Goal: Task Accomplishment & Management: Complete application form

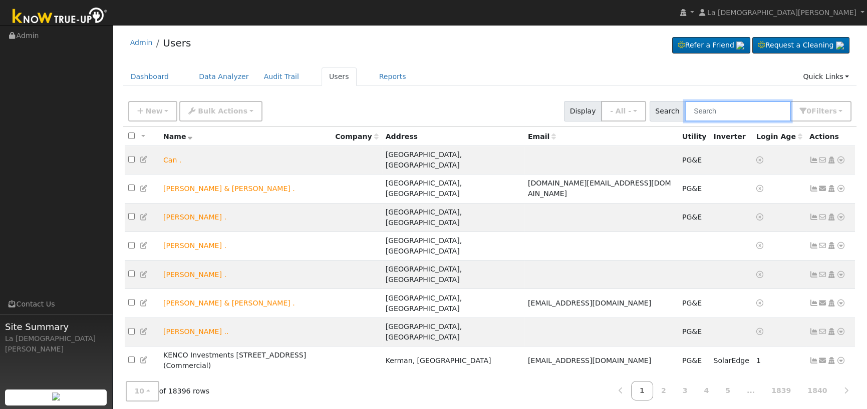
click at [727, 115] on input "text" at bounding box center [737, 111] width 106 height 21
type input "[PERSON_NAME]"
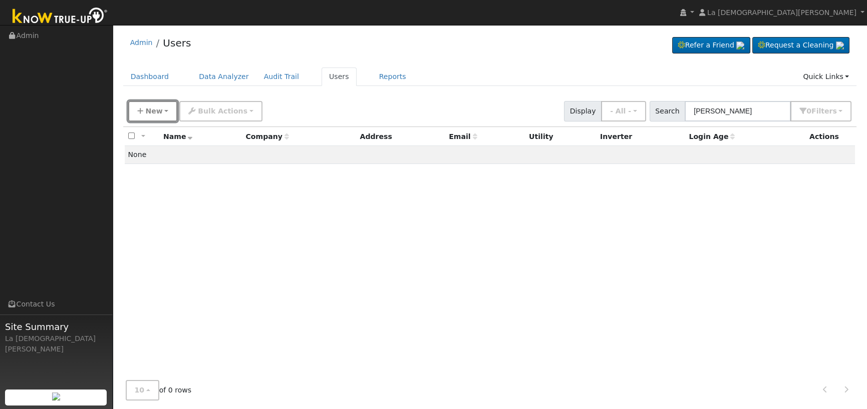
click at [141, 111] on icon "button" at bounding box center [140, 111] width 6 height 7
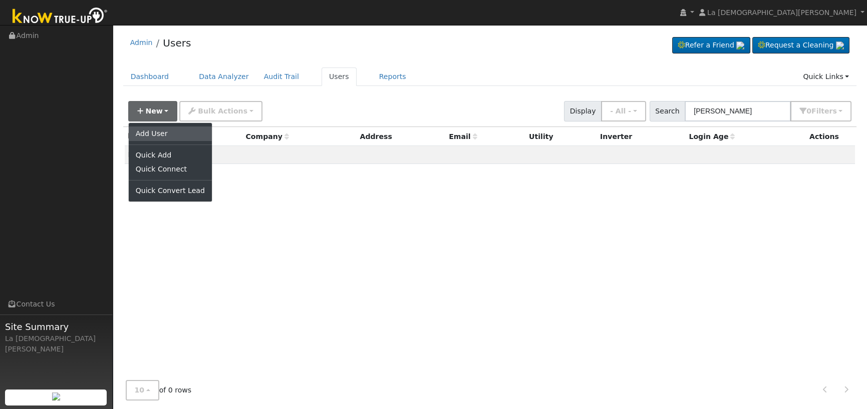
click at [173, 135] on link "Add User" at bounding box center [170, 134] width 83 height 14
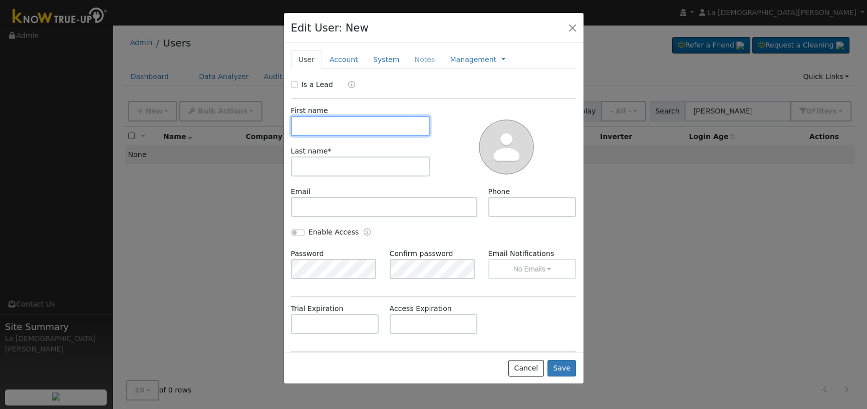
paste input "[PERSON_NAME]"
type input "[PERSON_NAME]"
drag, startPoint x: 293, startPoint y: 85, endPoint x: 314, endPoint y: 106, distance: 30.1
click at [294, 85] on input "Is a Lead" at bounding box center [294, 84] width 7 height 7
checkbox input "true"
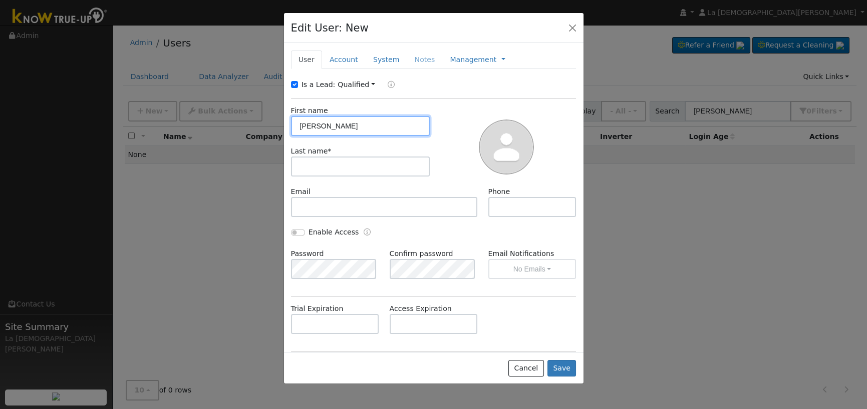
click at [328, 124] on input "[PERSON_NAME]" at bounding box center [360, 126] width 139 height 20
click at [327, 124] on input "[PERSON_NAME]" at bounding box center [360, 126] width 139 height 20
click at [324, 122] on input "[PERSON_NAME]" at bounding box center [360, 126] width 139 height 20
click at [324, 121] on input "[PERSON_NAME]" at bounding box center [360, 126] width 139 height 20
click at [325, 128] on input "[PERSON_NAME]" at bounding box center [360, 126] width 139 height 20
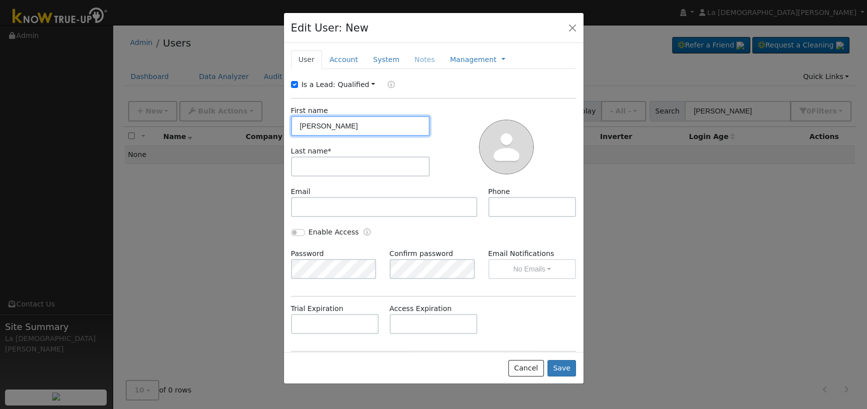
click at [325, 128] on input "[PERSON_NAME]" at bounding box center [360, 126] width 139 height 20
type input "[PERSON_NAME]"
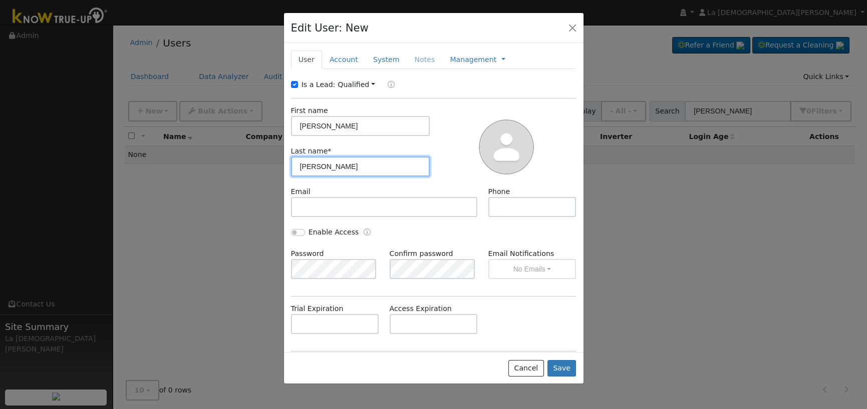
type input "[PERSON_NAME]"
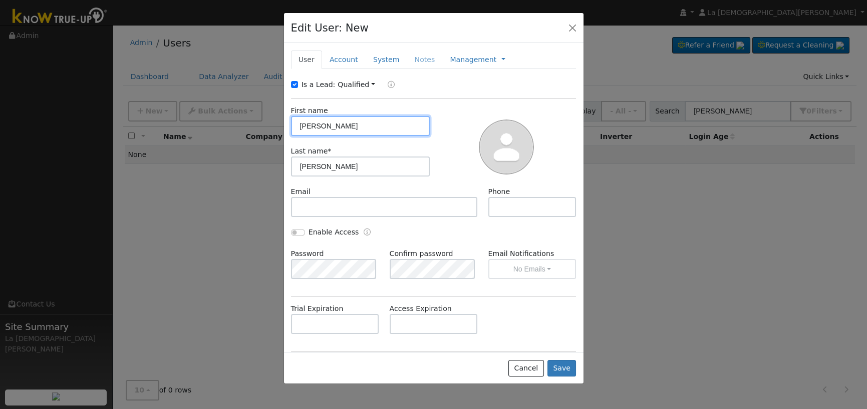
click at [348, 130] on input "[PERSON_NAME]" at bounding box center [360, 126] width 139 height 20
type input "[PERSON_NAME]"
click at [431, 324] on input "text" at bounding box center [433, 324] width 88 height 20
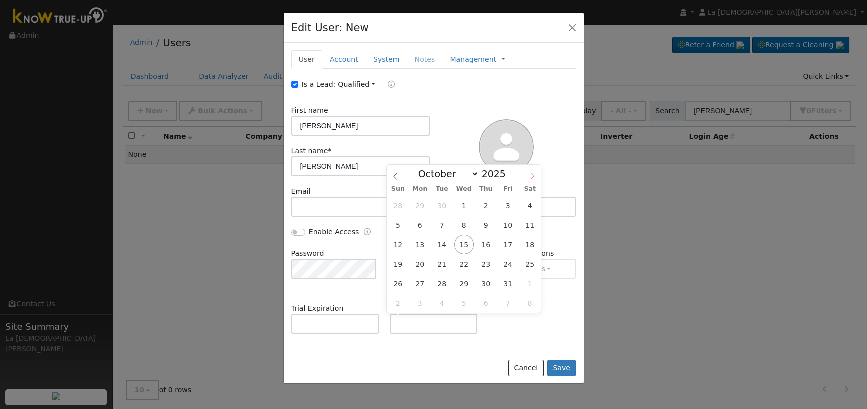
click at [532, 173] on icon at bounding box center [532, 176] width 7 height 7
select select "10"
click at [531, 246] on span "15" at bounding box center [530, 245] width 20 height 20
type input "[DATE]"
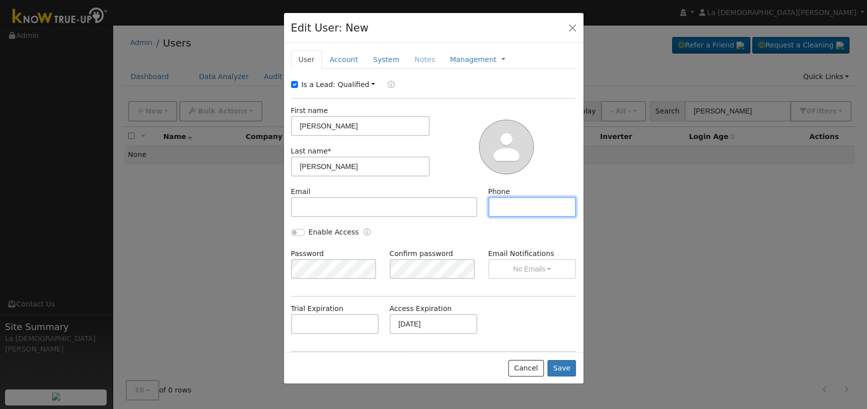
click at [554, 207] on input "text" at bounding box center [532, 207] width 88 height 20
paste input "[PHONE_NUMBER]"
type input "[PHONE_NUMBER]"
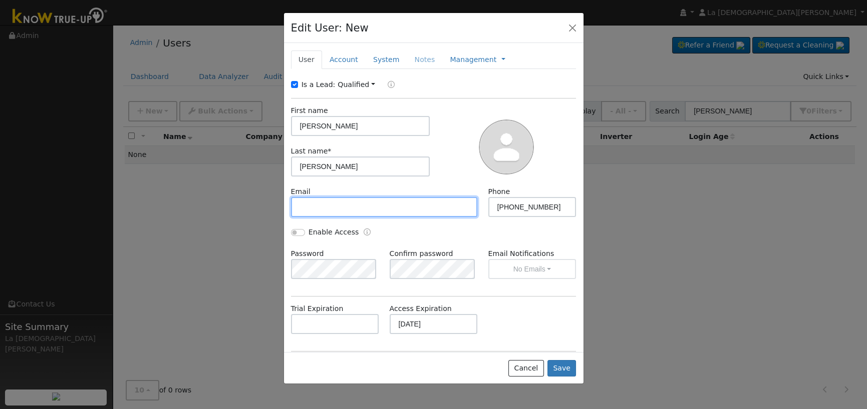
paste input "[EMAIL_ADDRESS][DOMAIN_NAME]"
type input "[EMAIL_ADDRESS][DOMAIN_NAME]"
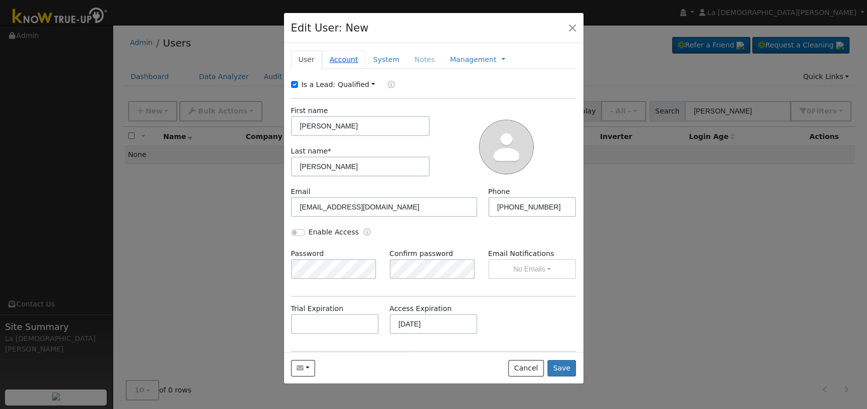
click at [350, 59] on link "Account" at bounding box center [344, 60] width 44 height 19
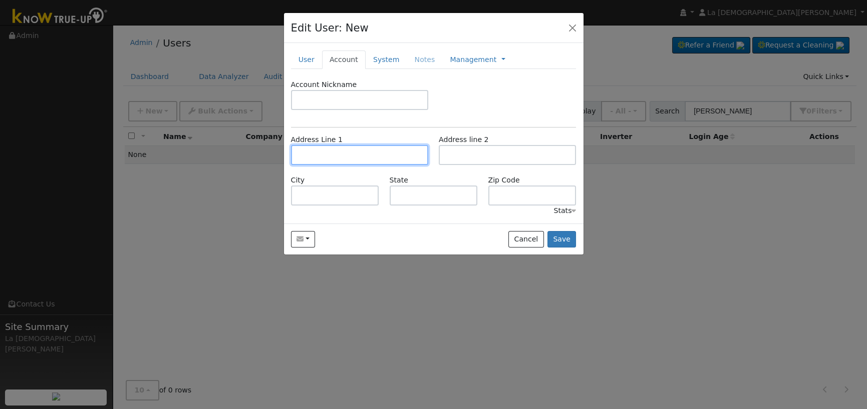
paste input "[STREET_ADDRESS]"
type input "[STREET_ADDRESS]"
type input "Clovis"
type input "CA"
type input "93619"
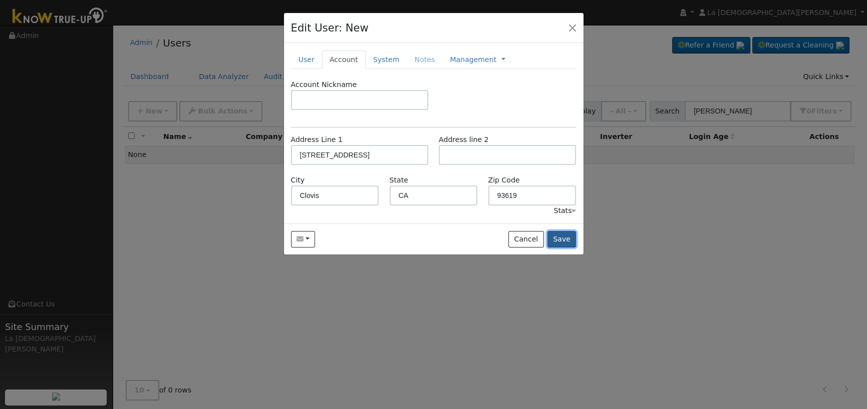
click at [568, 237] on button "Save" at bounding box center [561, 239] width 29 height 17
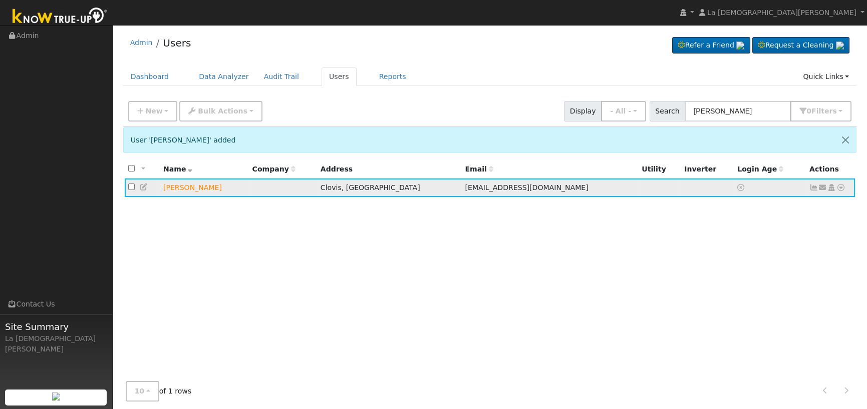
click at [821, 187] on icon at bounding box center [822, 187] width 9 height 7
click at [0, 0] on link "Connect Utility" at bounding box center [0, 0] width 0 height 0
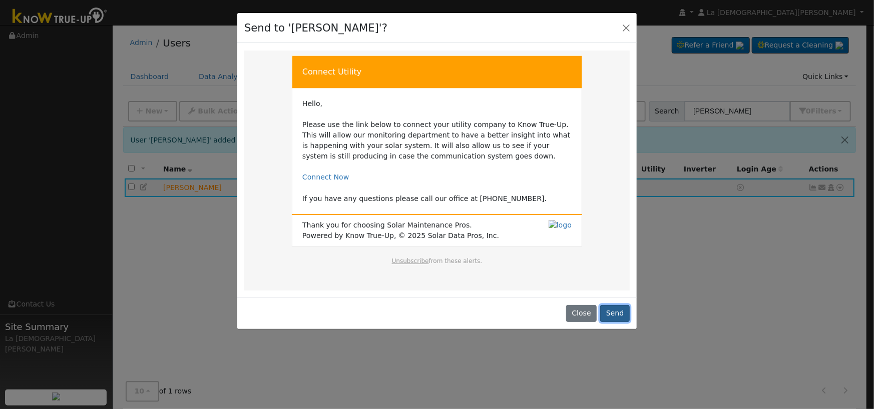
click at [615, 314] on button "Send" at bounding box center [615, 313] width 30 height 17
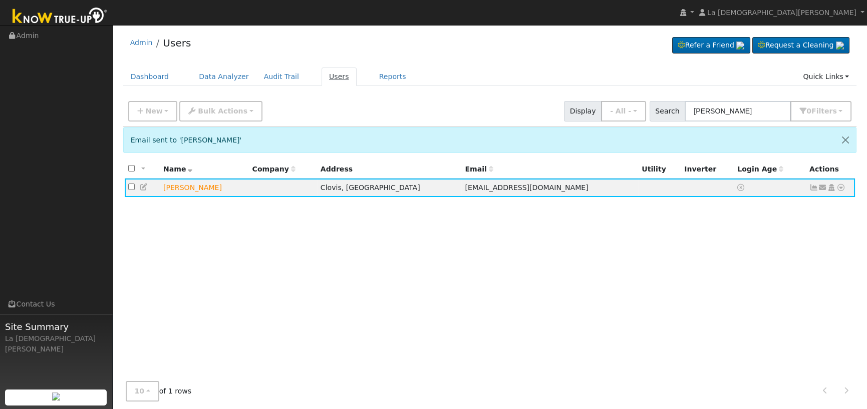
click at [327, 81] on link "Users" at bounding box center [338, 77] width 35 height 19
